Goal: Task Accomplishment & Management: Manage account settings

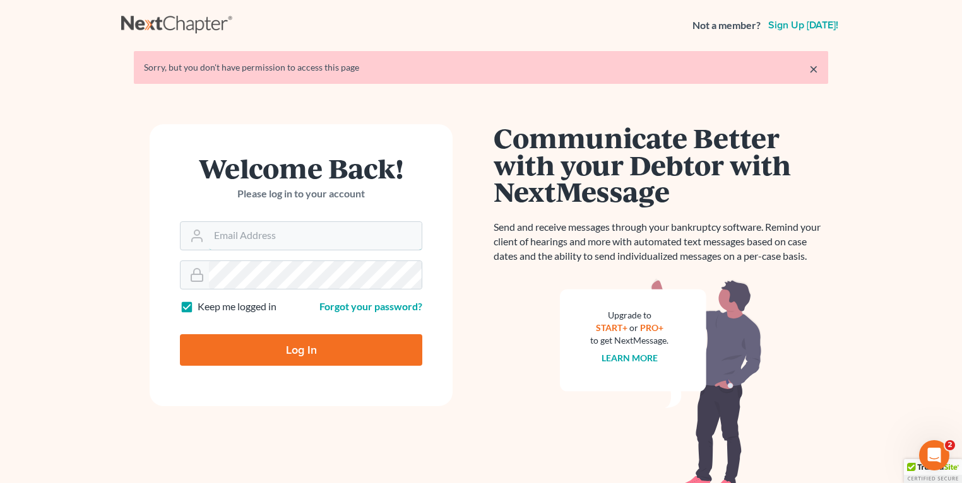
type input "fbravo@dallagolaw.com"
click at [263, 338] on input "Log In" at bounding box center [301, 350] width 242 height 32
type input "Thinking..."
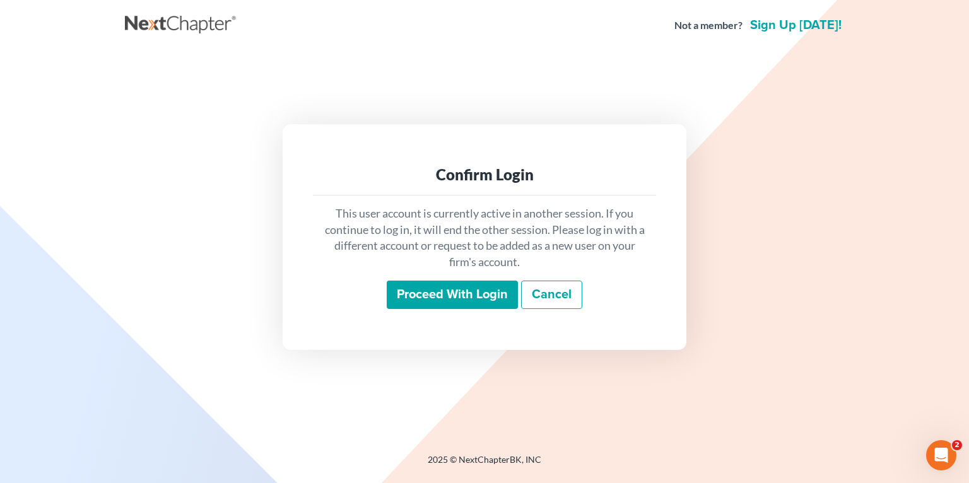
click at [868, 225] on main "Confirm Login This user account is currently active in another session. If you …" at bounding box center [484, 236] width 969 height 373
click at [449, 306] on input "Proceed with login" at bounding box center [452, 295] width 131 height 29
